Goal: Information Seeking & Learning: Check status

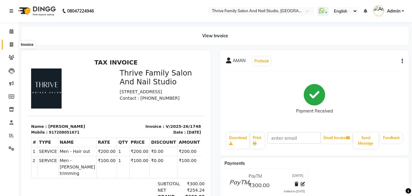
click at [11, 45] on icon at bounding box center [11, 44] width 3 height 5
select select "service"
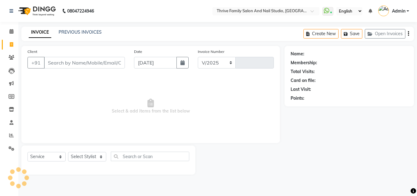
select select "5990"
type input "1754"
click at [11, 31] on icon at bounding box center [11, 31] width 4 height 5
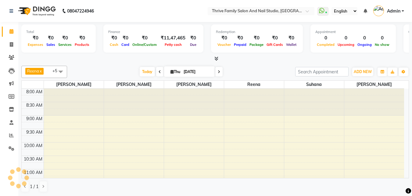
scroll to position [242, 0]
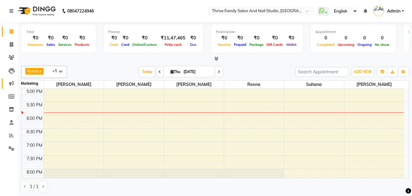
click at [11, 84] on icon at bounding box center [11, 83] width 5 height 5
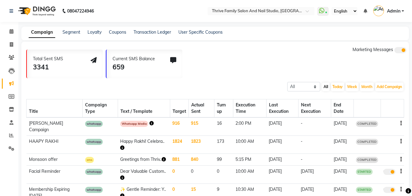
scroll to position [2, 0]
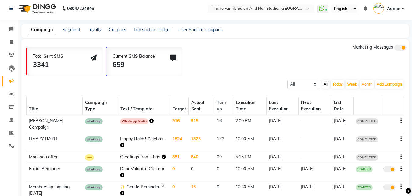
click at [150, 121] on icon "button" at bounding box center [152, 120] width 4 height 4
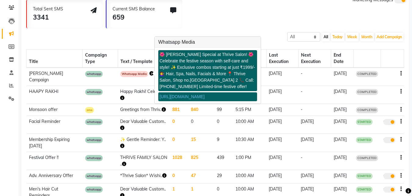
scroll to position [50, 0]
click at [218, 16] on div "Total Sent SMS 3341 Current SMS Balance 659 Marketing Messages" at bounding box center [217, 12] width 383 height 32
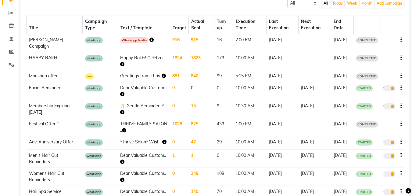
scroll to position [84, 0]
click at [105, 73] on td "sms" at bounding box center [100, 76] width 35 height 12
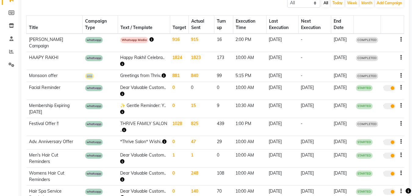
click at [105, 73] on td "sms" at bounding box center [100, 76] width 35 height 12
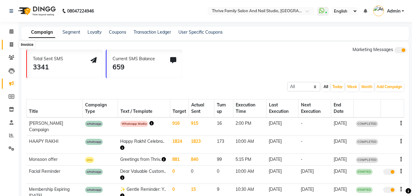
click at [12, 43] on icon at bounding box center [11, 44] width 3 height 5
select select "service"
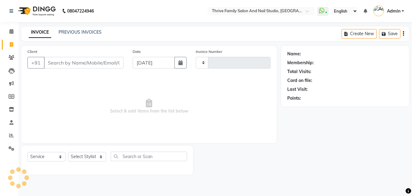
type input "1754"
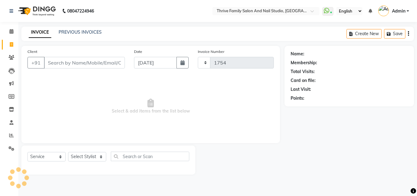
select select "5990"
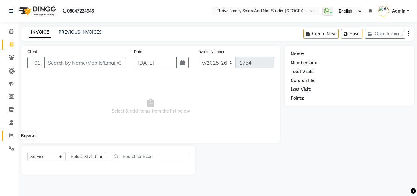
click at [10, 136] on icon at bounding box center [11, 135] width 5 height 5
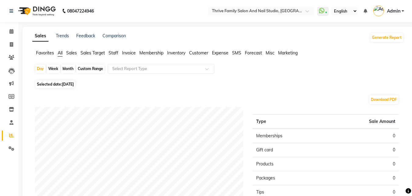
click at [68, 68] on div "Month" at bounding box center [68, 68] width 14 height 9
select select "9"
select select "2025"
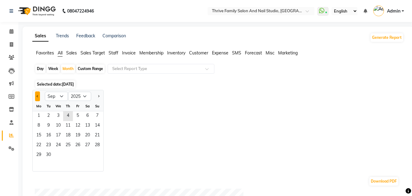
click at [38, 97] on button "Previous month" at bounding box center [37, 96] width 5 height 10
select select "8"
click at [77, 116] on span "1" at bounding box center [78, 116] width 10 height 10
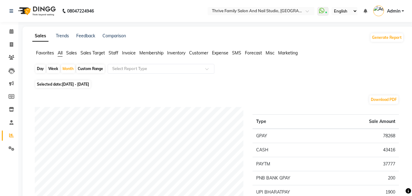
click at [73, 51] on span "Sales" at bounding box center [71, 52] width 11 height 5
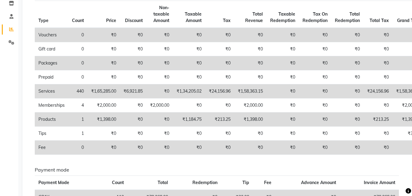
scroll to position [106, 0]
